Goal: Answer question/provide support: Share knowledge or assist other users

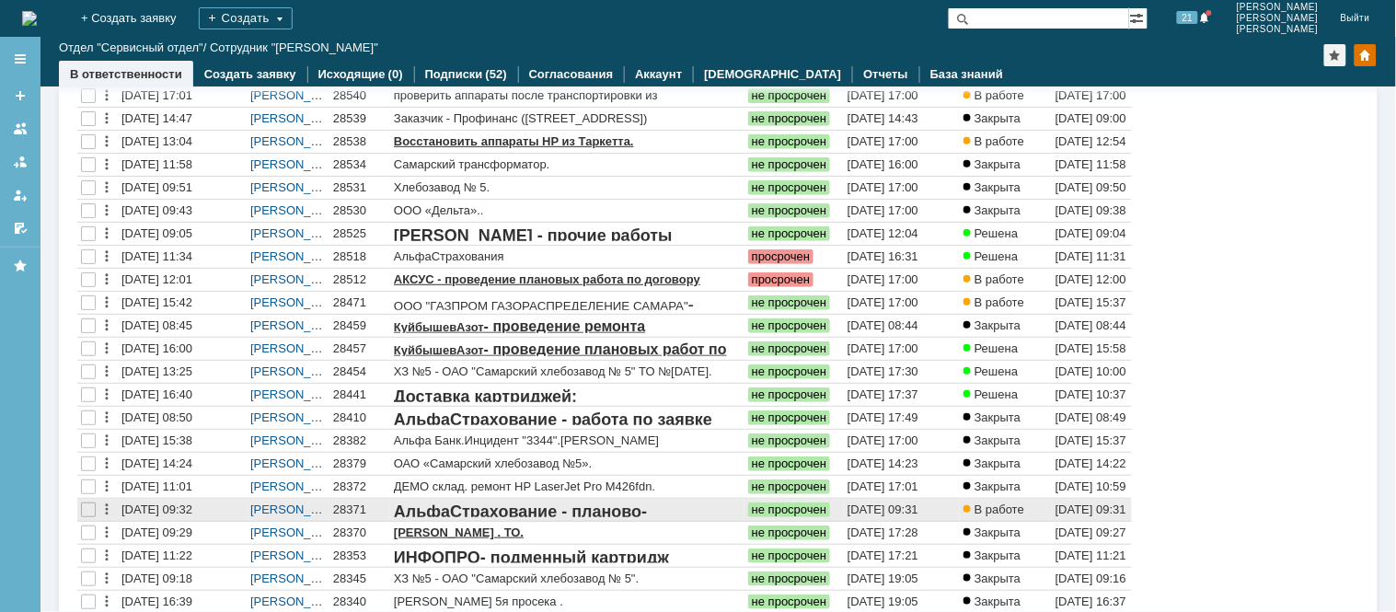
click at [357, 508] on div "28371" at bounding box center [359, 509] width 53 height 15
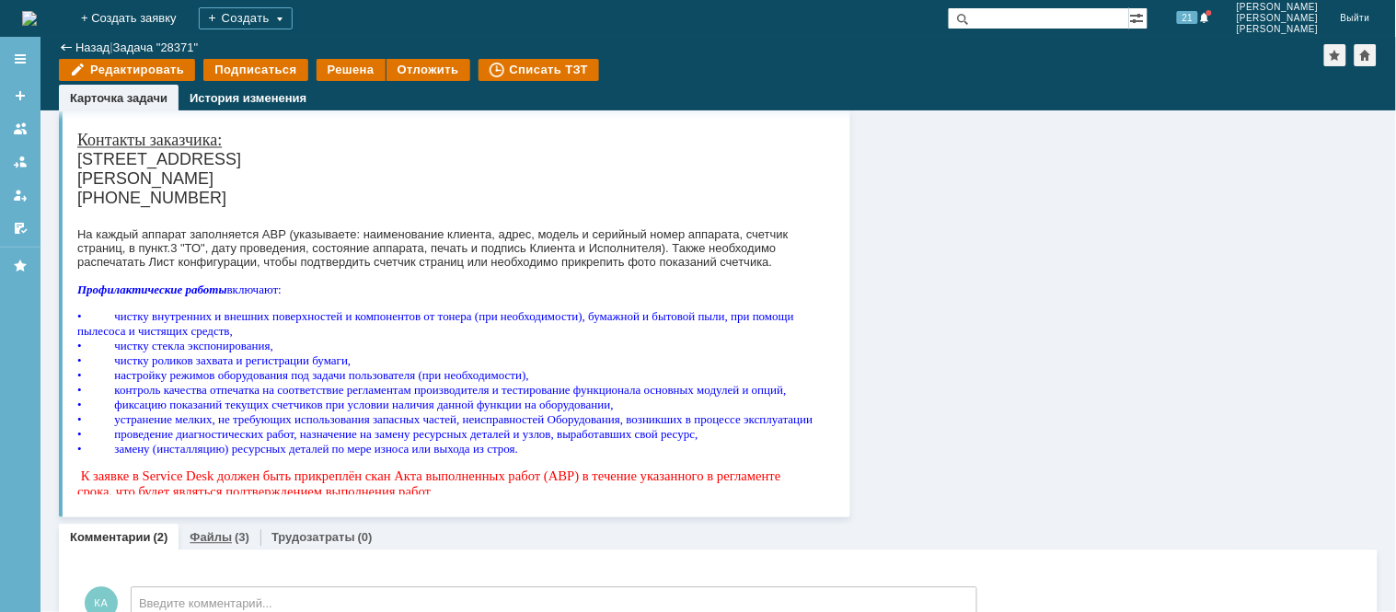
click at [209, 534] on link "Файлы" at bounding box center [211, 538] width 42 height 14
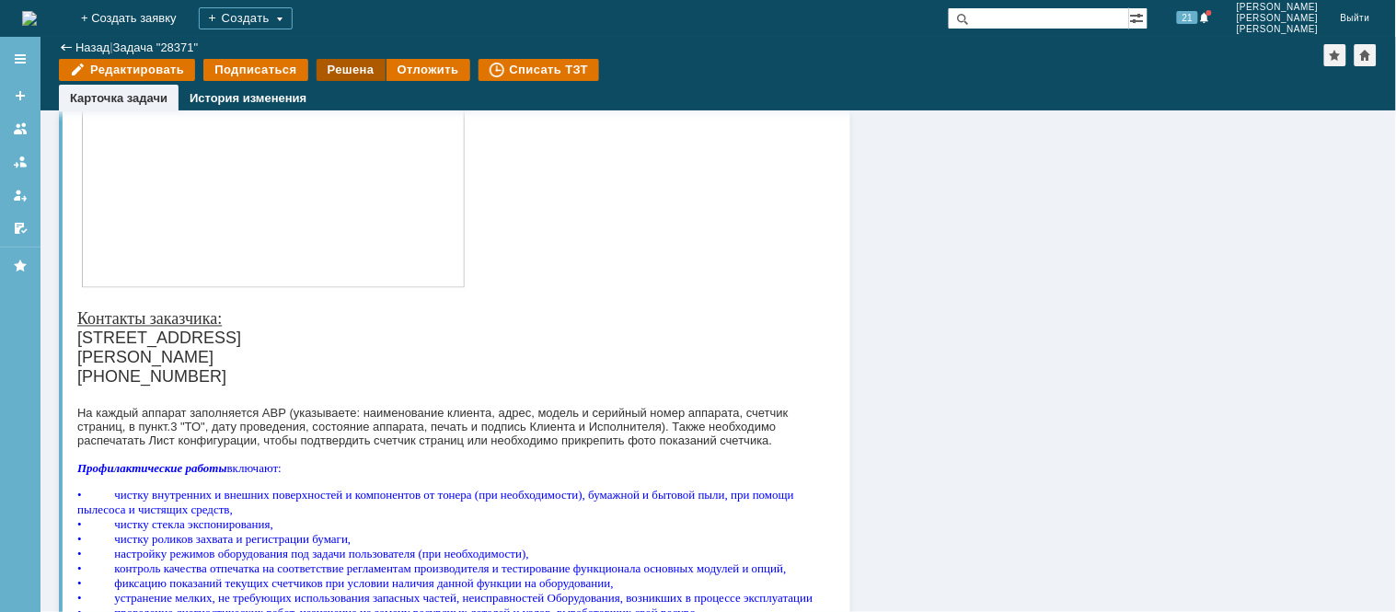
click at [341, 71] on div "Решена" at bounding box center [351, 70] width 69 height 22
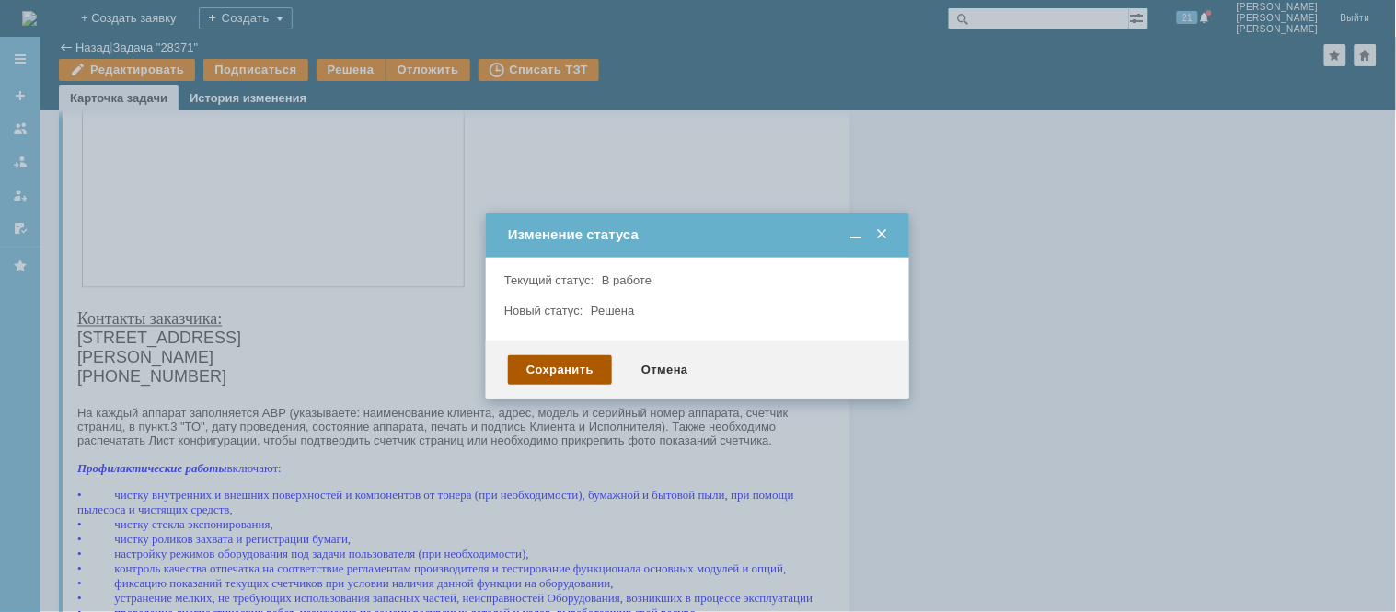
click at [570, 359] on div "Сохранить" at bounding box center [560, 369] width 104 height 29
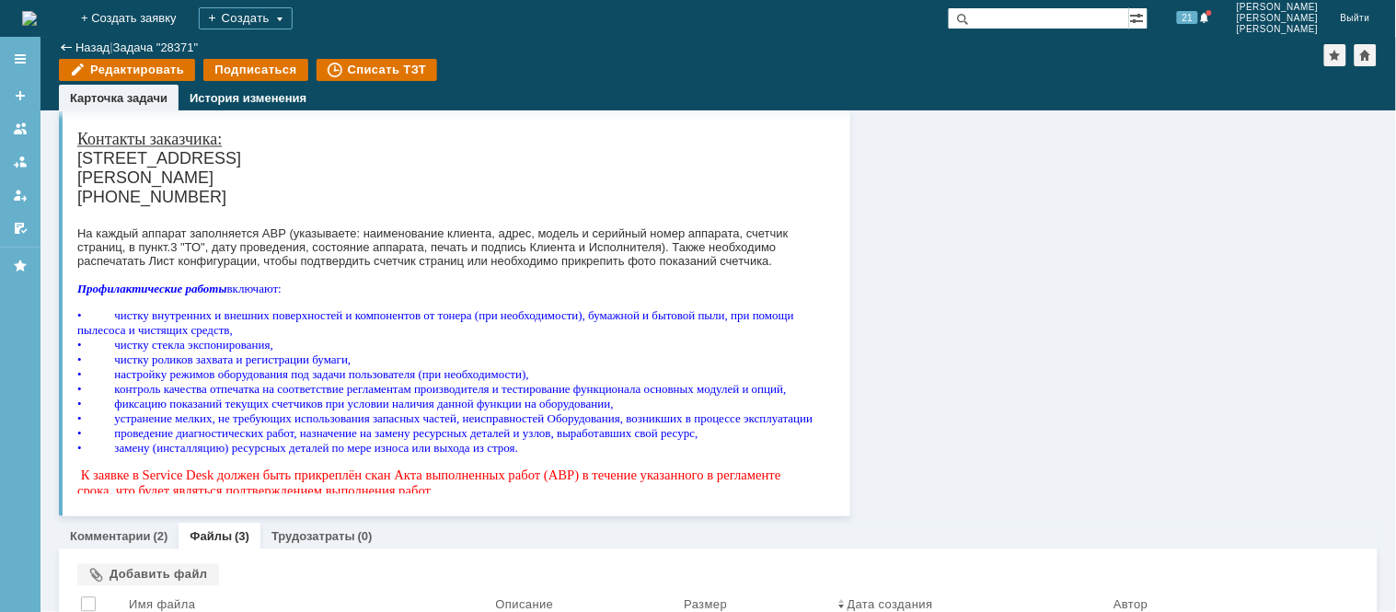
scroll to position [1071, 0]
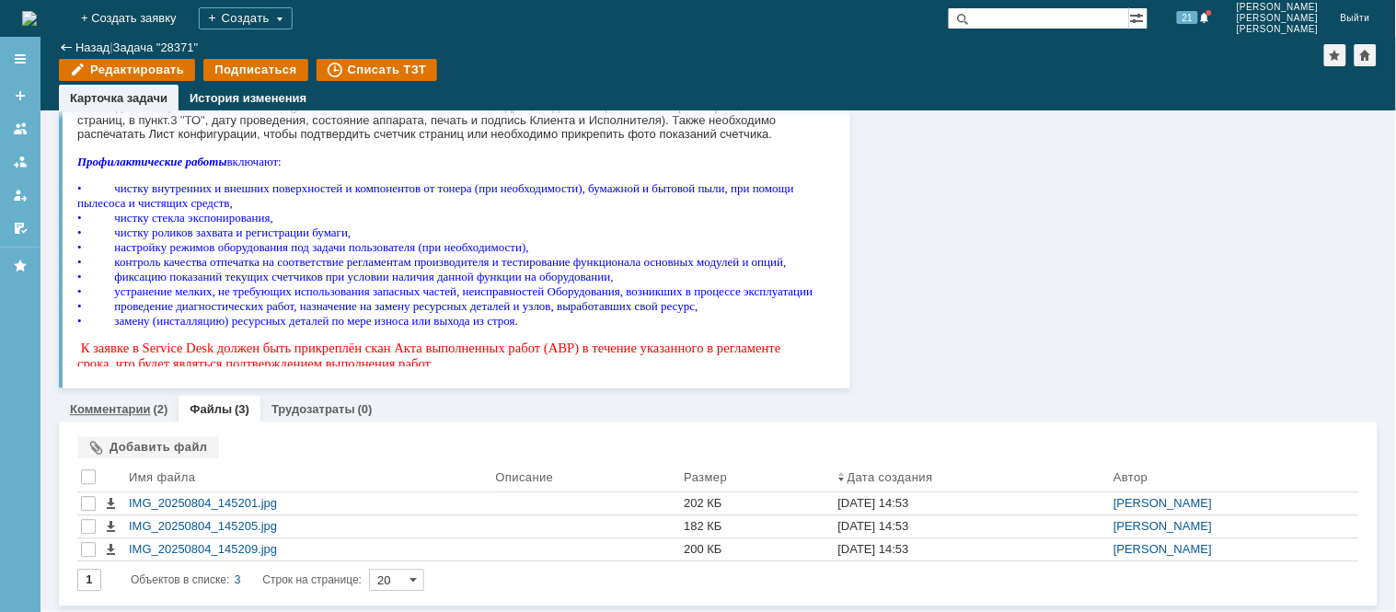
click at [132, 408] on link "Комментарии" at bounding box center [110, 409] width 81 height 14
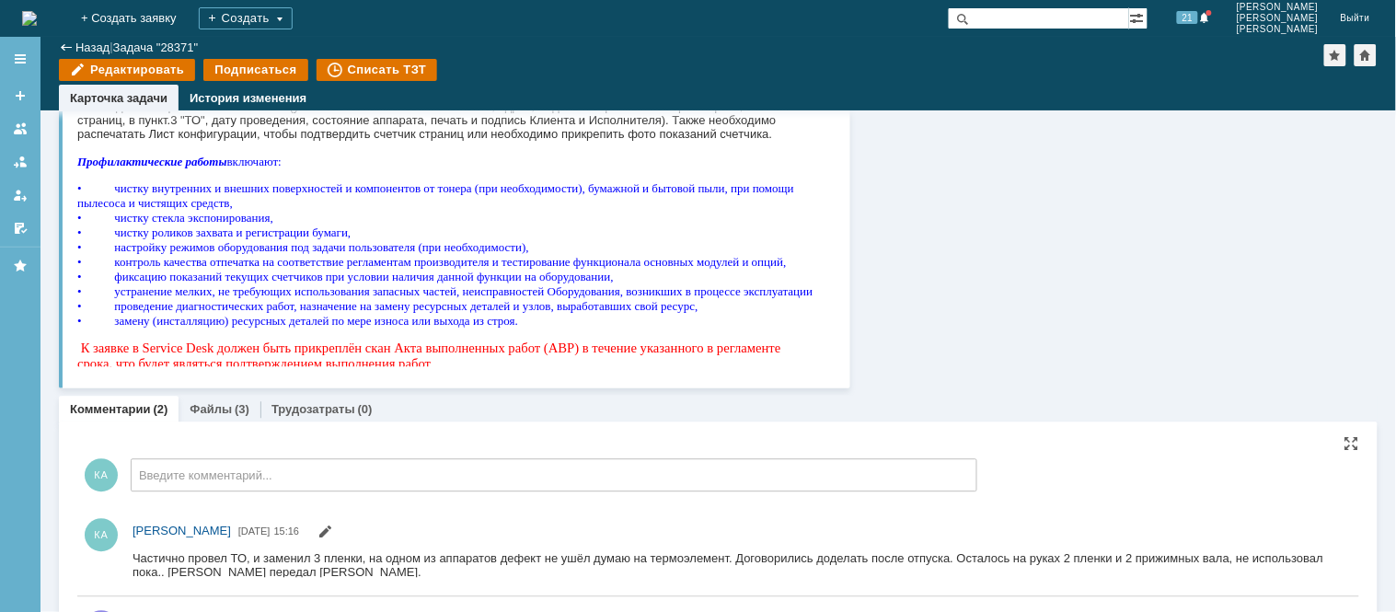
click at [180, 455] on div "КА Введите комментарий..." at bounding box center [527, 469] width 900 height 70
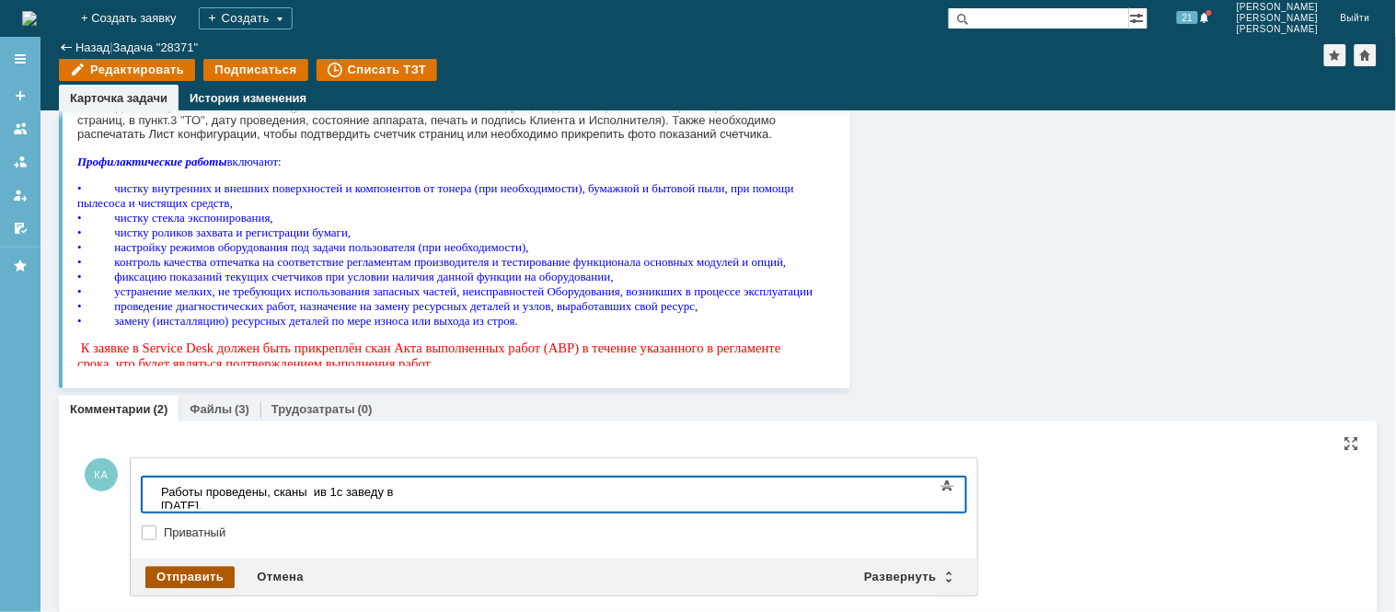
click at [184, 569] on div "Отправить" at bounding box center [189, 577] width 89 height 22
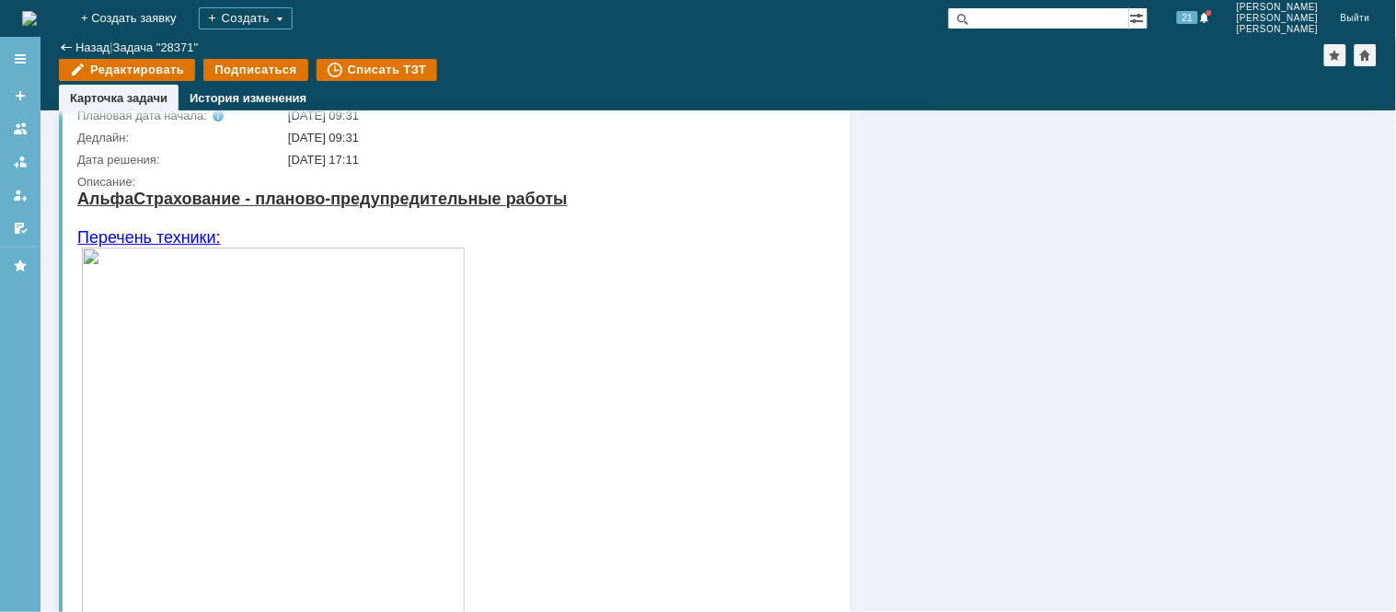
scroll to position [151, 0]
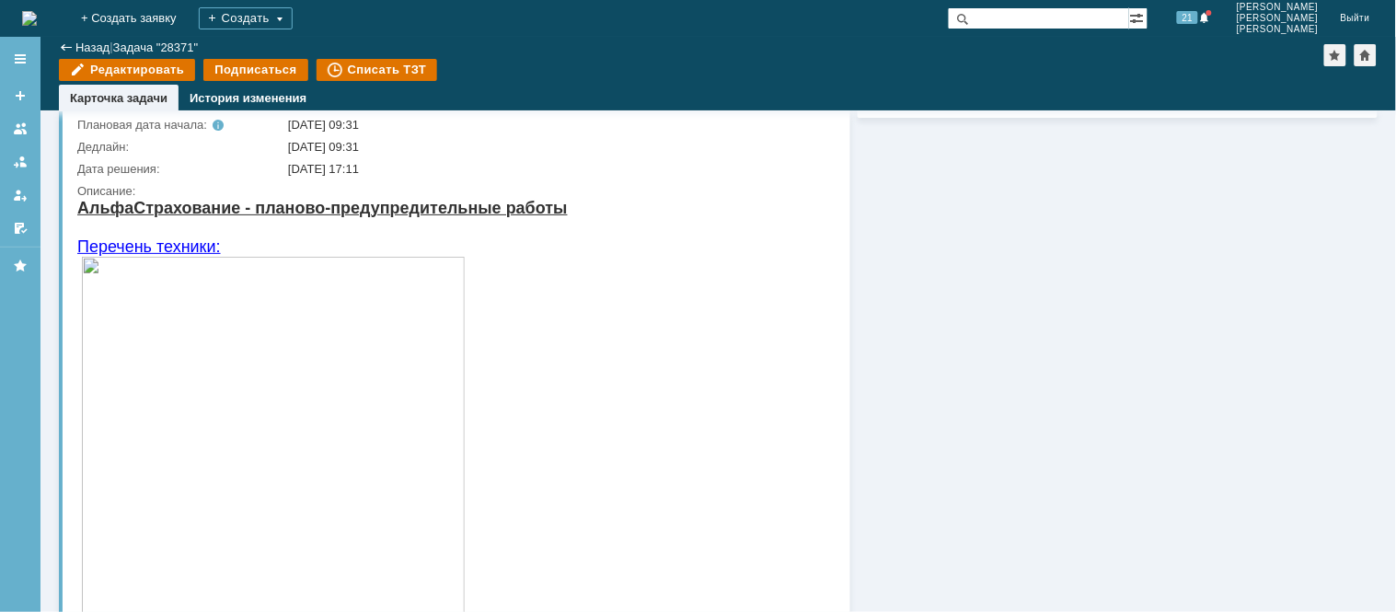
click at [37, 13] on img at bounding box center [29, 18] width 15 height 15
